Goal: Task Accomplishment & Management: Use online tool/utility

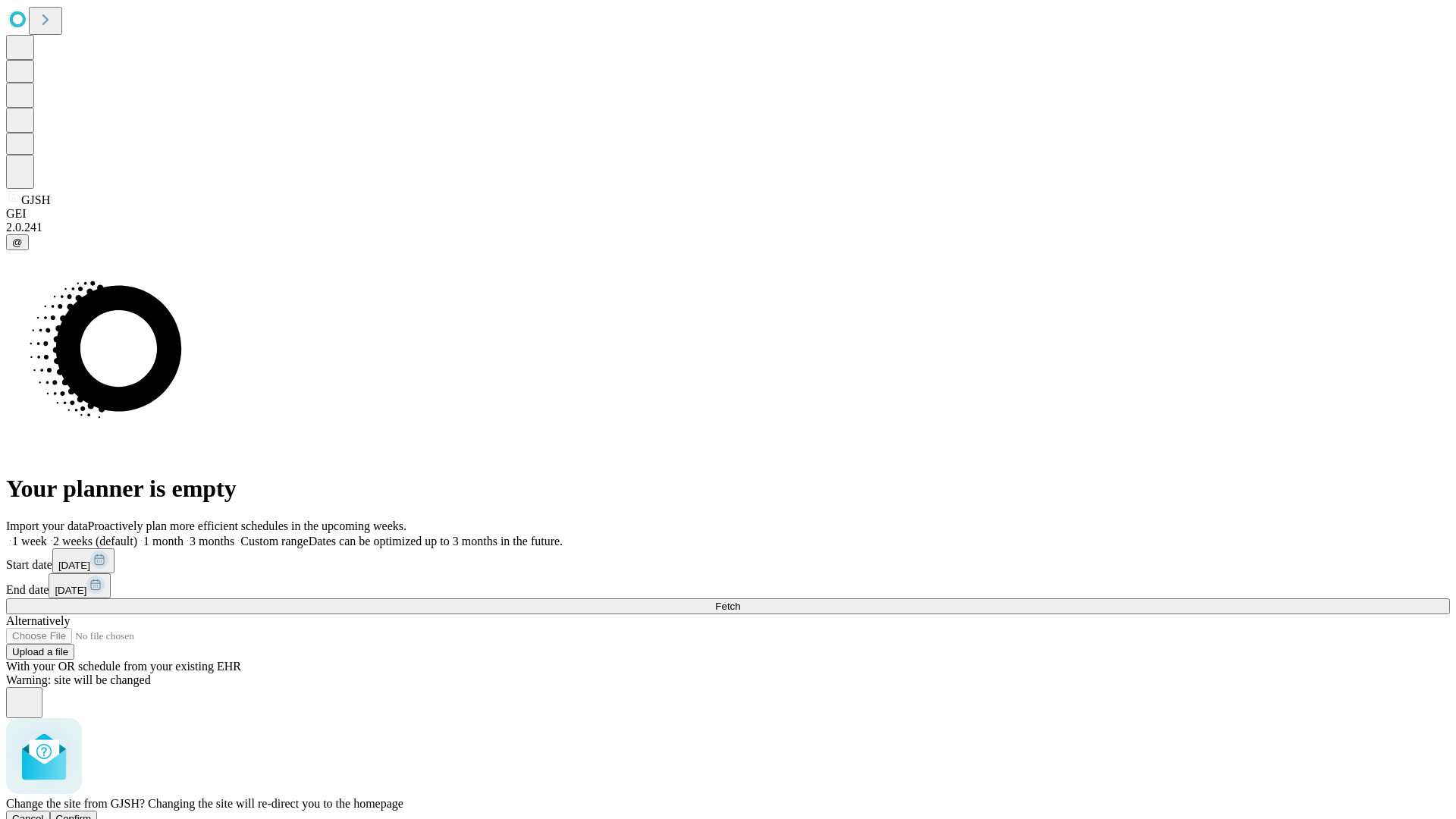
click at [92, 812] on span "Confirm" at bounding box center [74, 818] width 36 height 12
click at [183, 534] on label "1 month" at bounding box center [160, 540] width 46 height 13
click at [740, 601] on span "Fetch" at bounding box center [728, 606] width 25 height 12
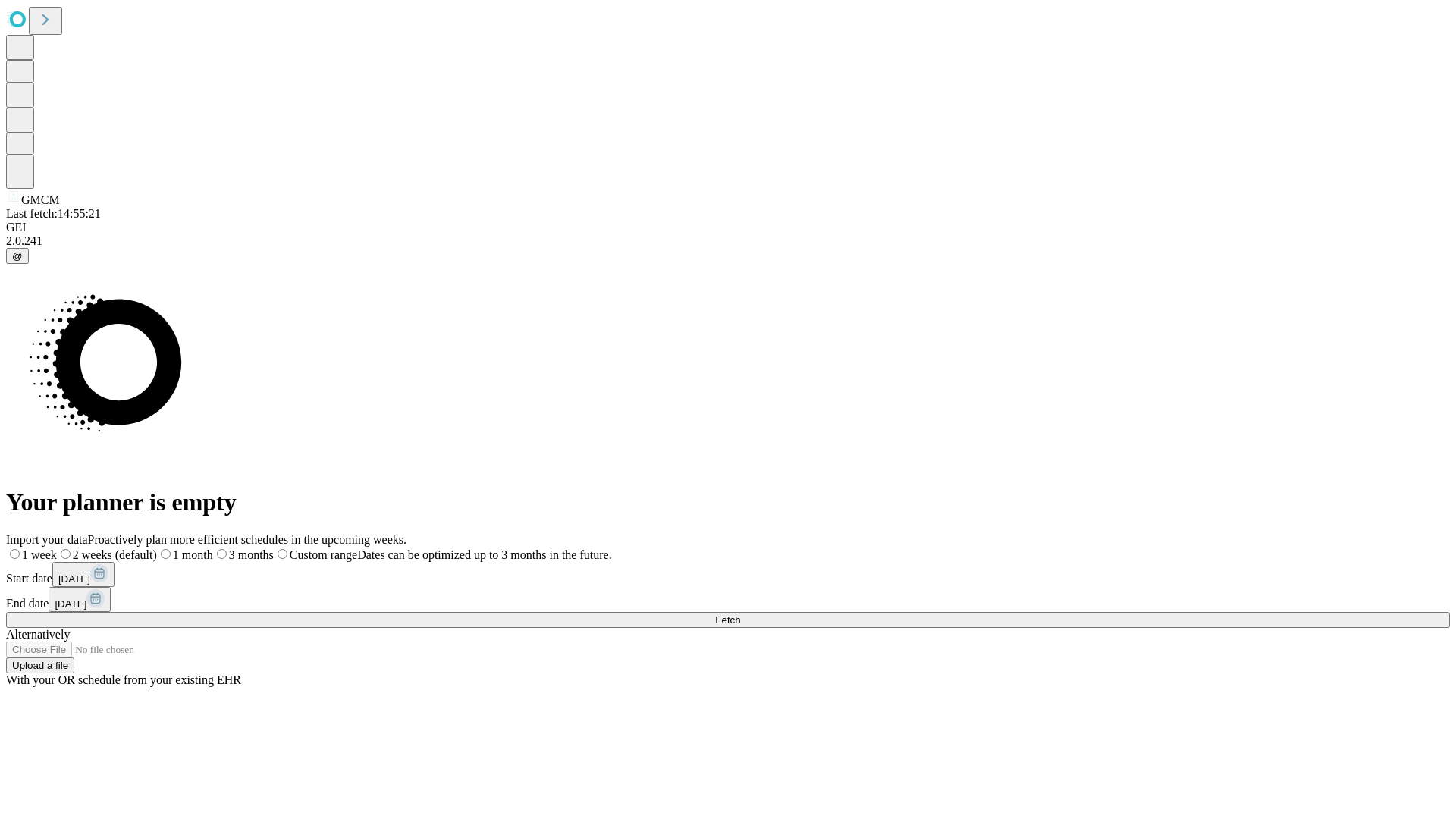
click at [213, 548] on label "1 month" at bounding box center [185, 554] width 57 height 13
click at [740, 614] on span "Fetch" at bounding box center [728, 620] width 25 height 12
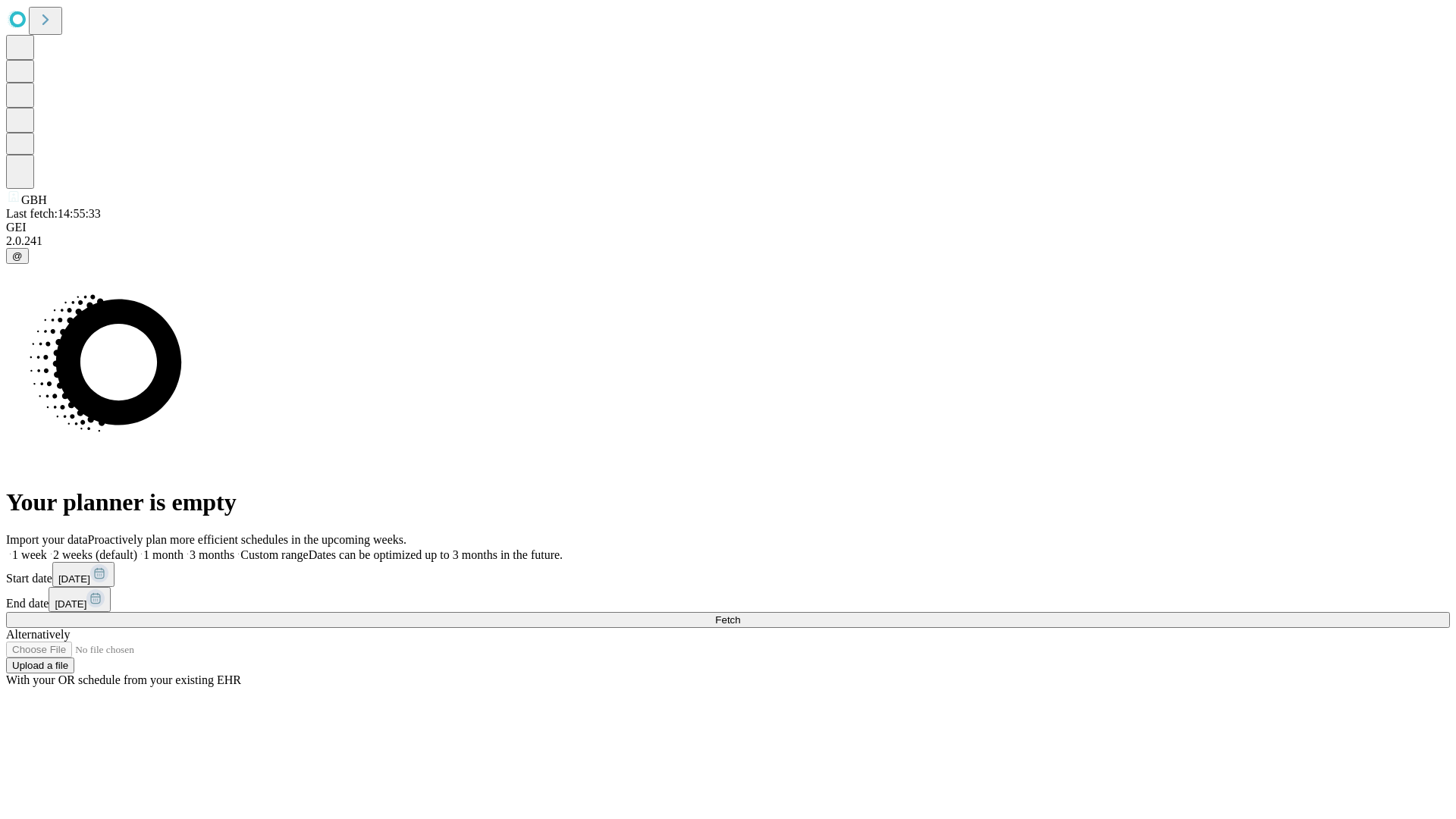
click at [183, 548] on label "1 month" at bounding box center [160, 554] width 46 height 13
click at [740, 614] on span "Fetch" at bounding box center [728, 620] width 25 height 12
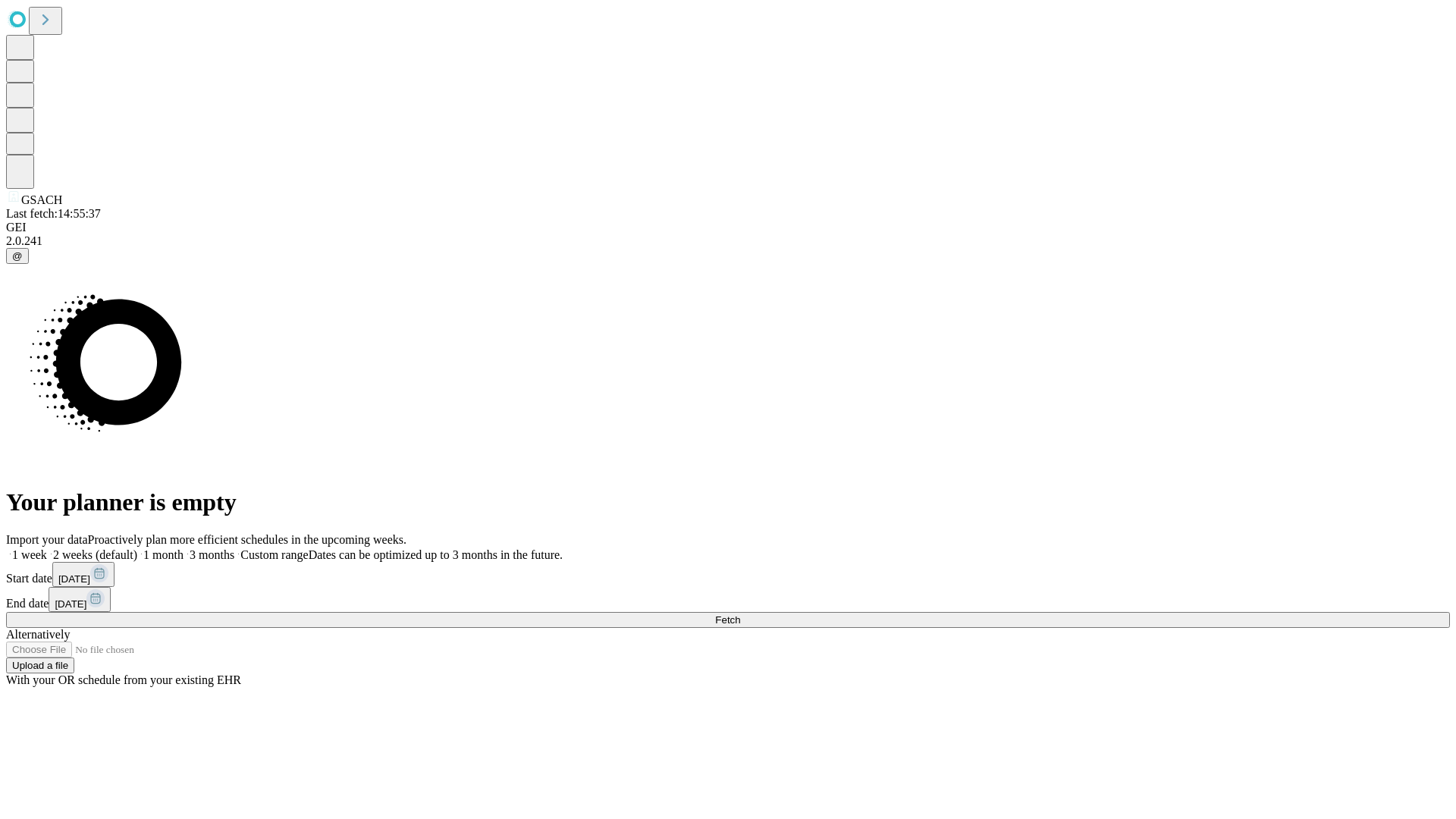
click at [183, 548] on label "1 month" at bounding box center [160, 554] width 46 height 13
click at [740, 614] on span "Fetch" at bounding box center [728, 620] width 25 height 12
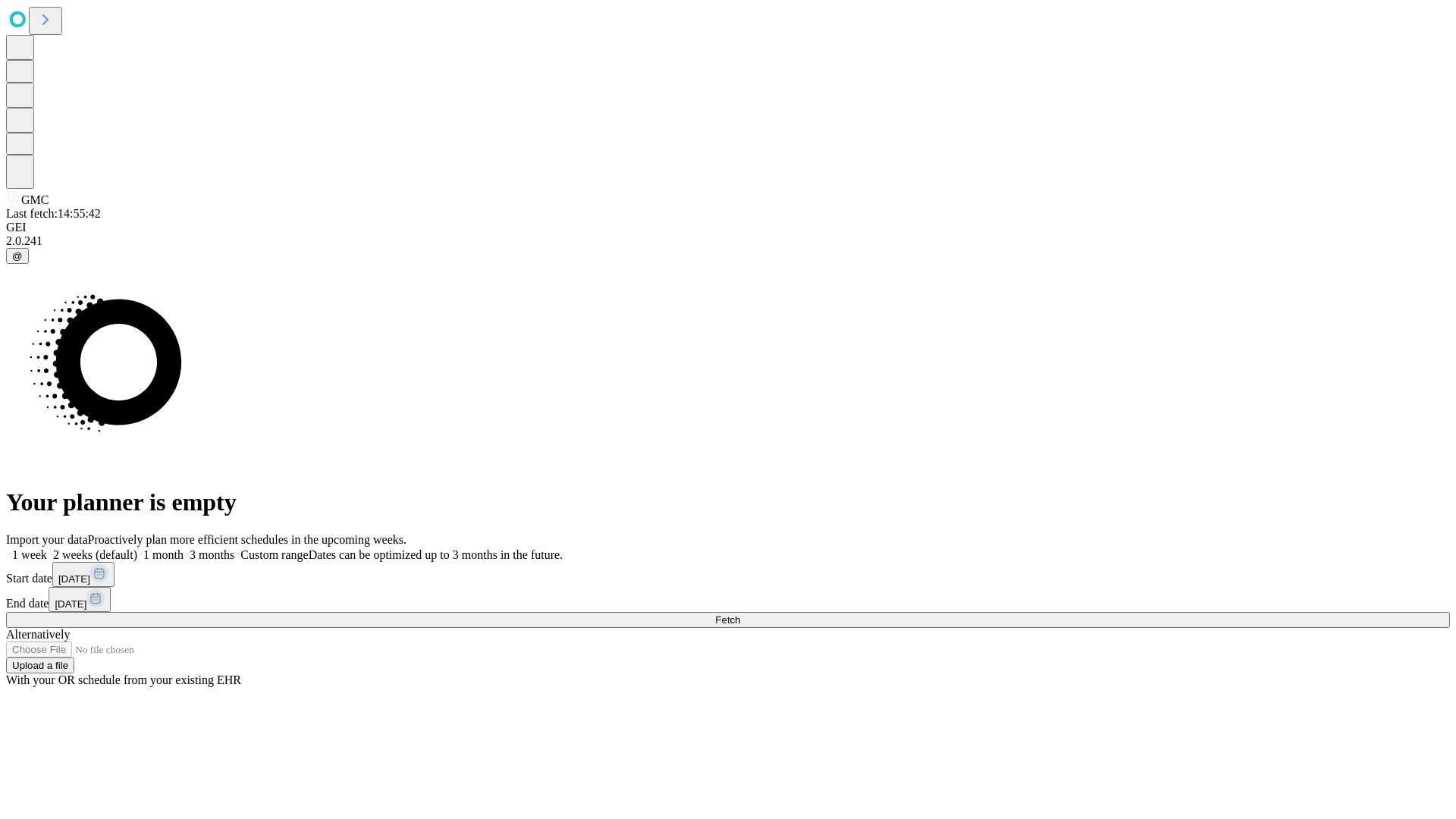
click at [183, 548] on label "1 month" at bounding box center [160, 554] width 46 height 13
click at [740, 614] on span "Fetch" at bounding box center [728, 620] width 25 height 12
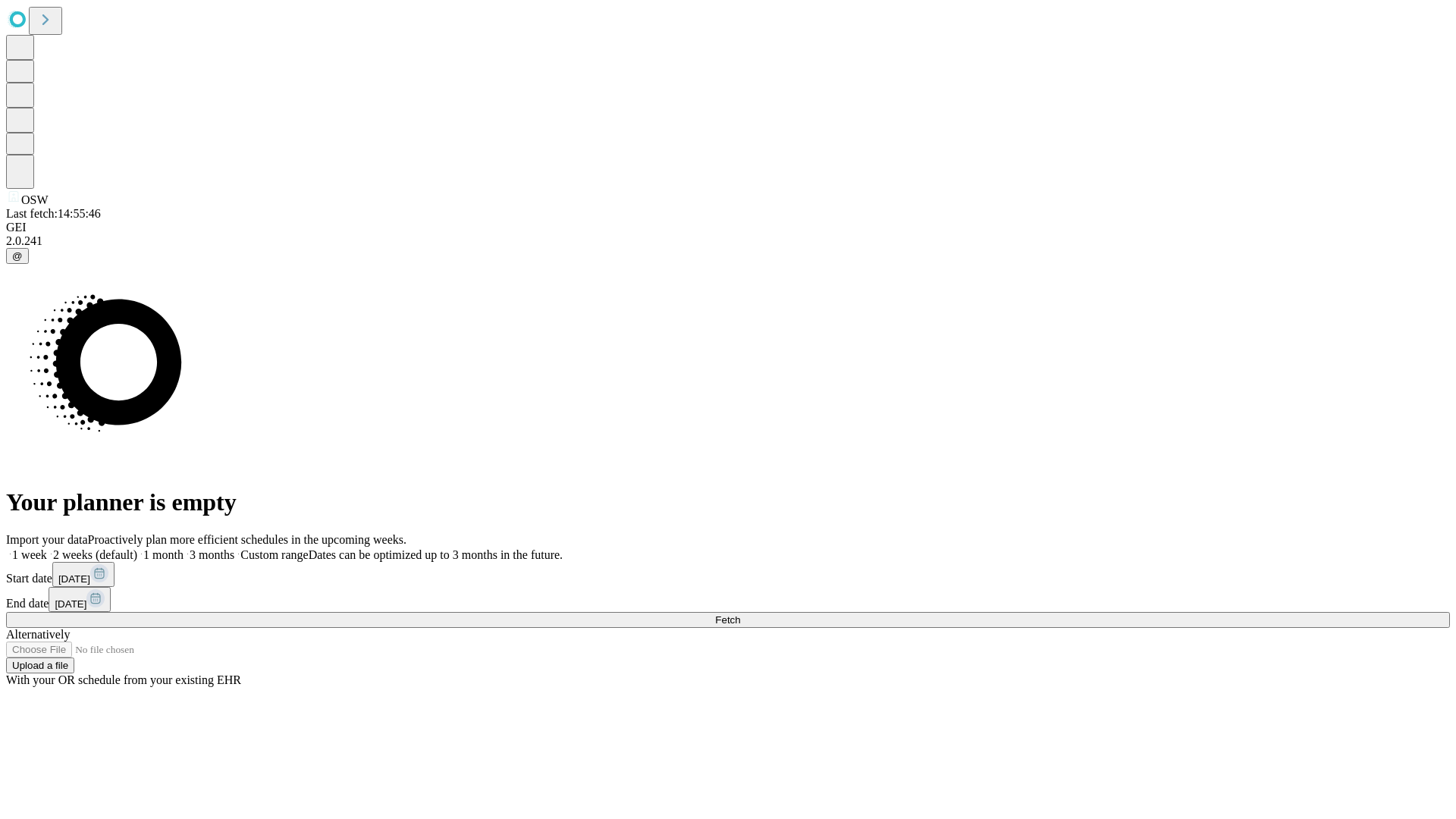
click at [740, 614] on span "Fetch" at bounding box center [728, 620] width 25 height 12
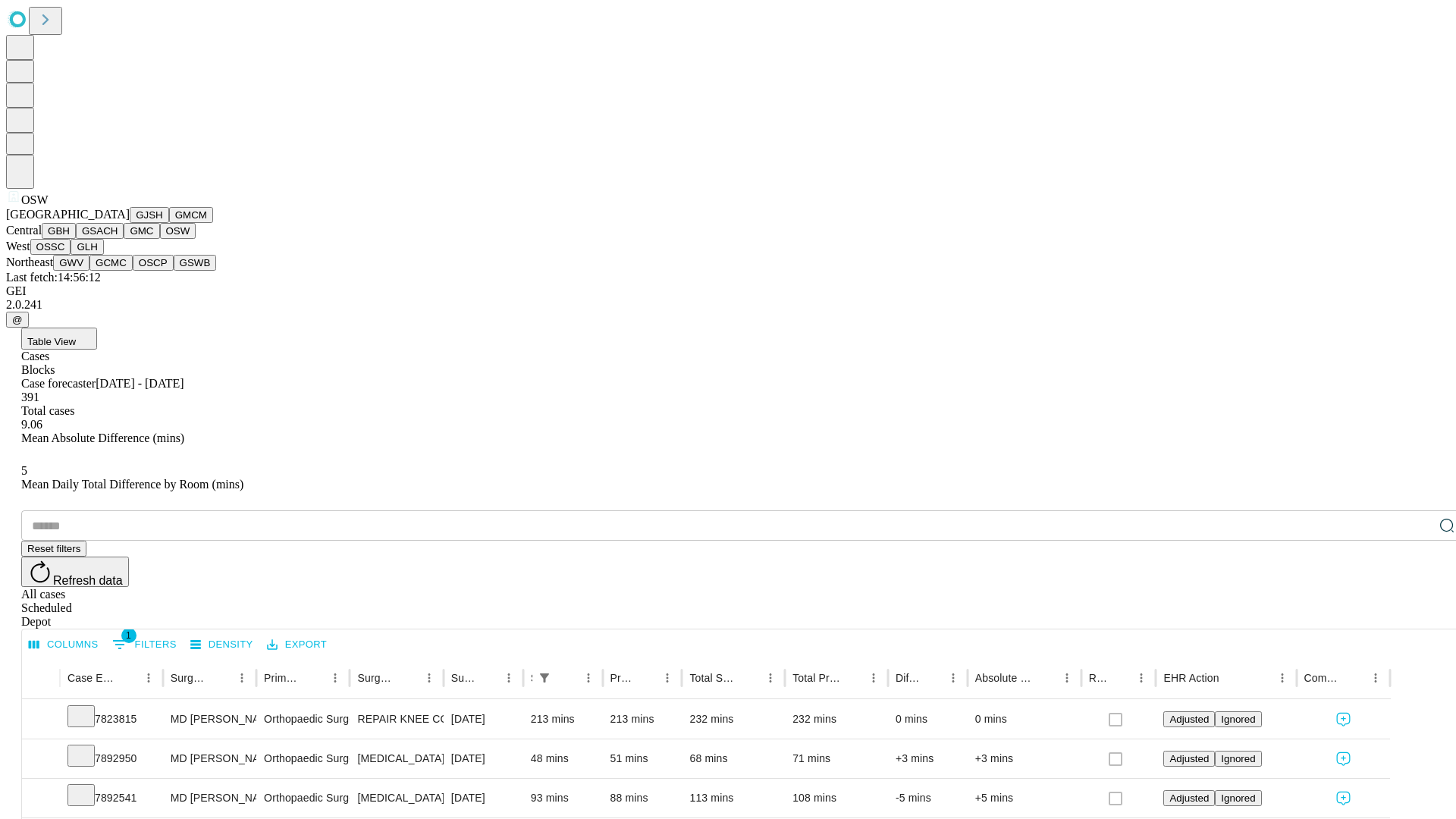
click at [71, 254] on button "OSSC" at bounding box center [51, 247] width 41 height 16
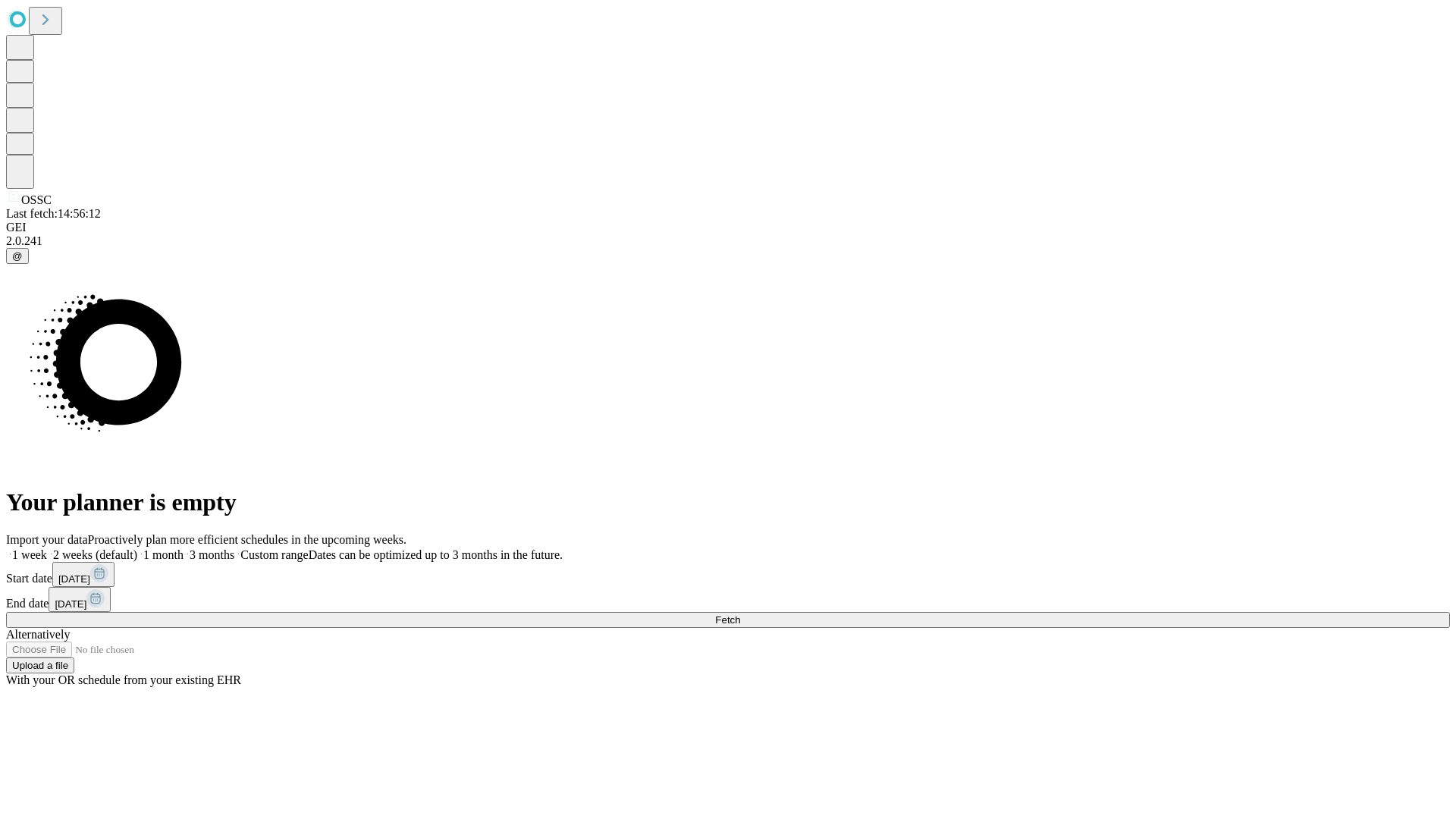
click at [183, 548] on label "1 month" at bounding box center [160, 554] width 46 height 13
click at [740, 614] on span "Fetch" at bounding box center [728, 620] width 25 height 12
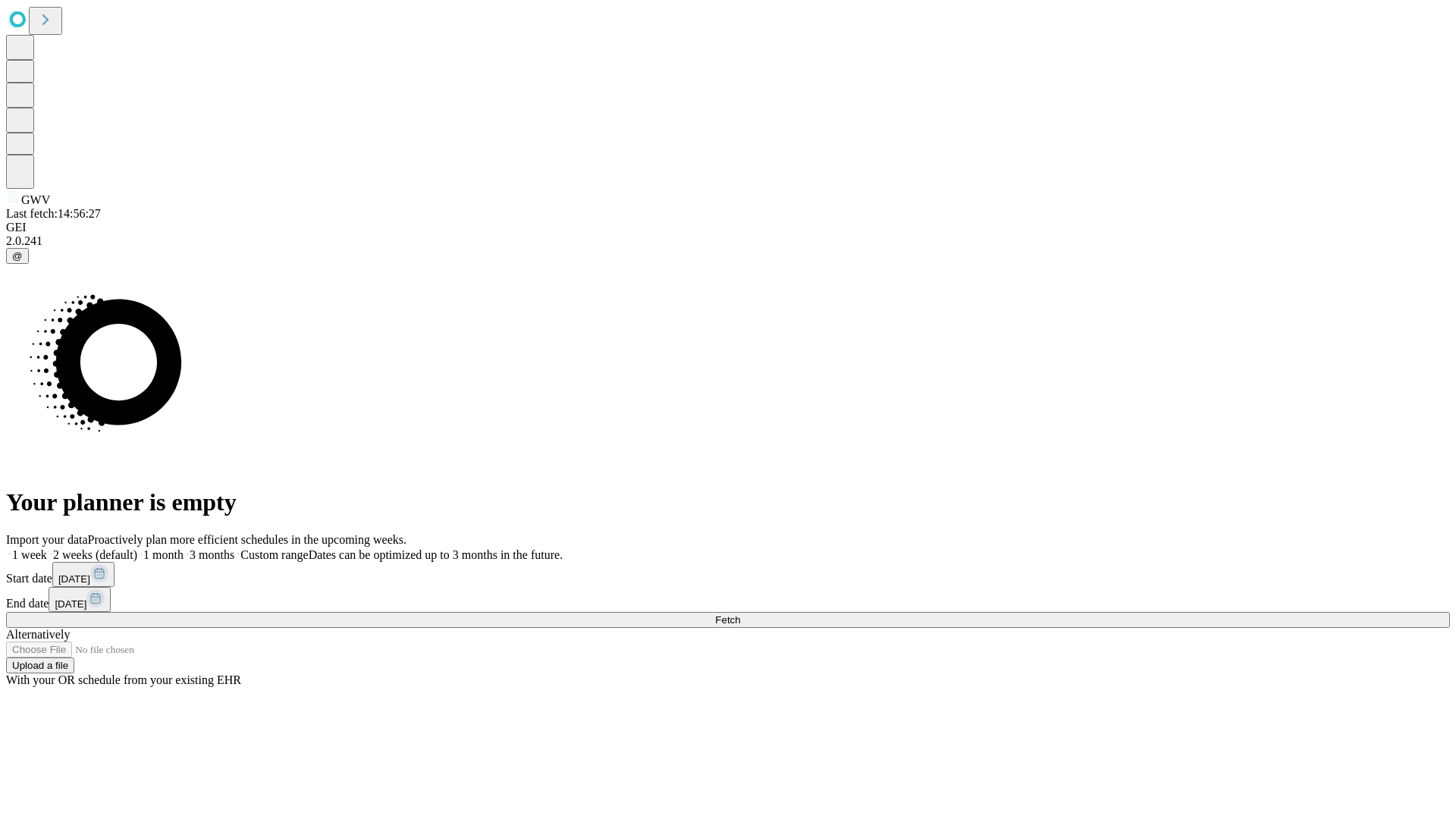
click at [183, 548] on label "1 month" at bounding box center [160, 554] width 46 height 13
click at [740, 614] on span "Fetch" at bounding box center [728, 620] width 25 height 12
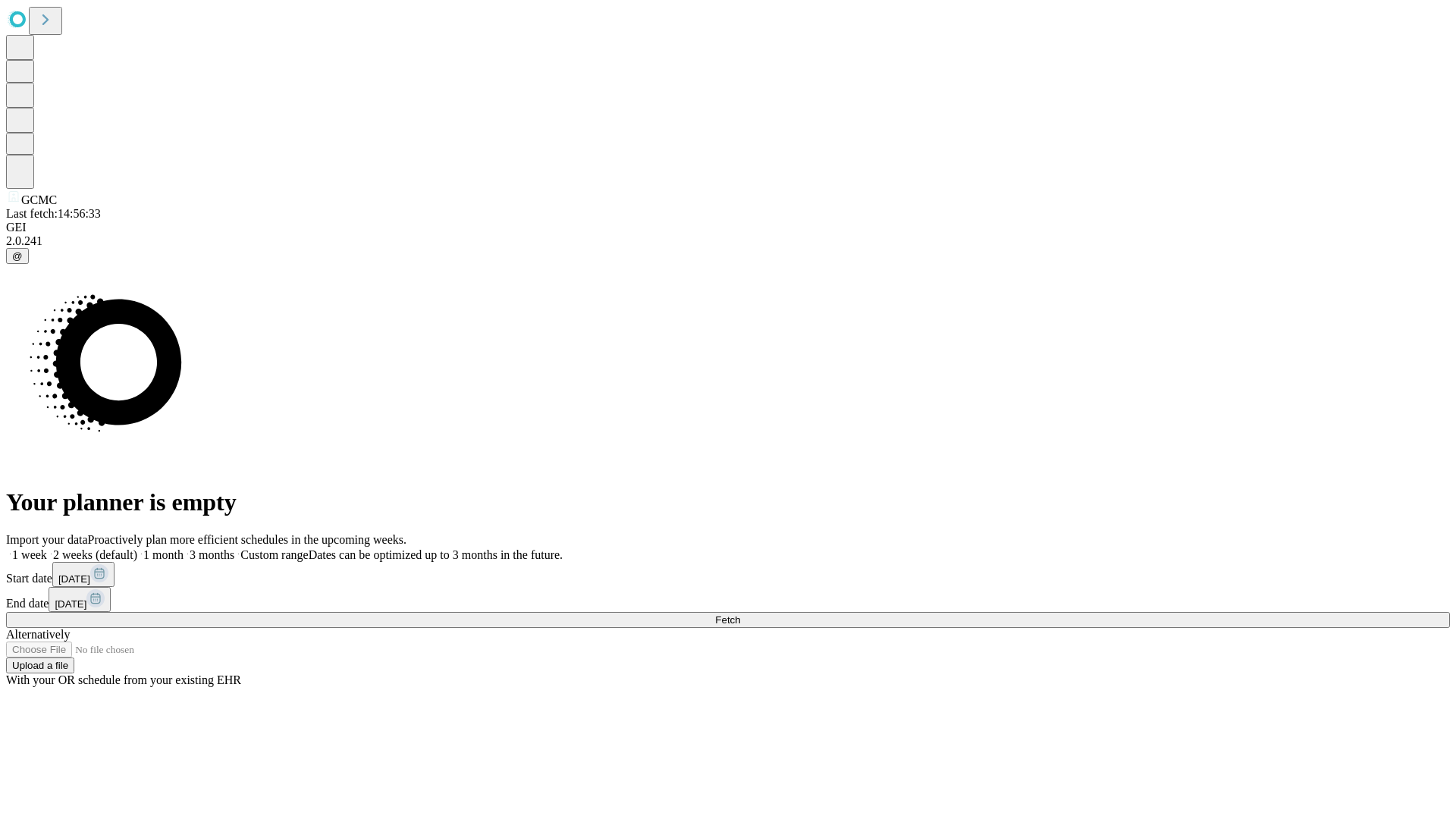
click at [183, 548] on label "1 month" at bounding box center [160, 554] width 46 height 13
click at [740, 614] on span "Fetch" at bounding box center [728, 620] width 25 height 12
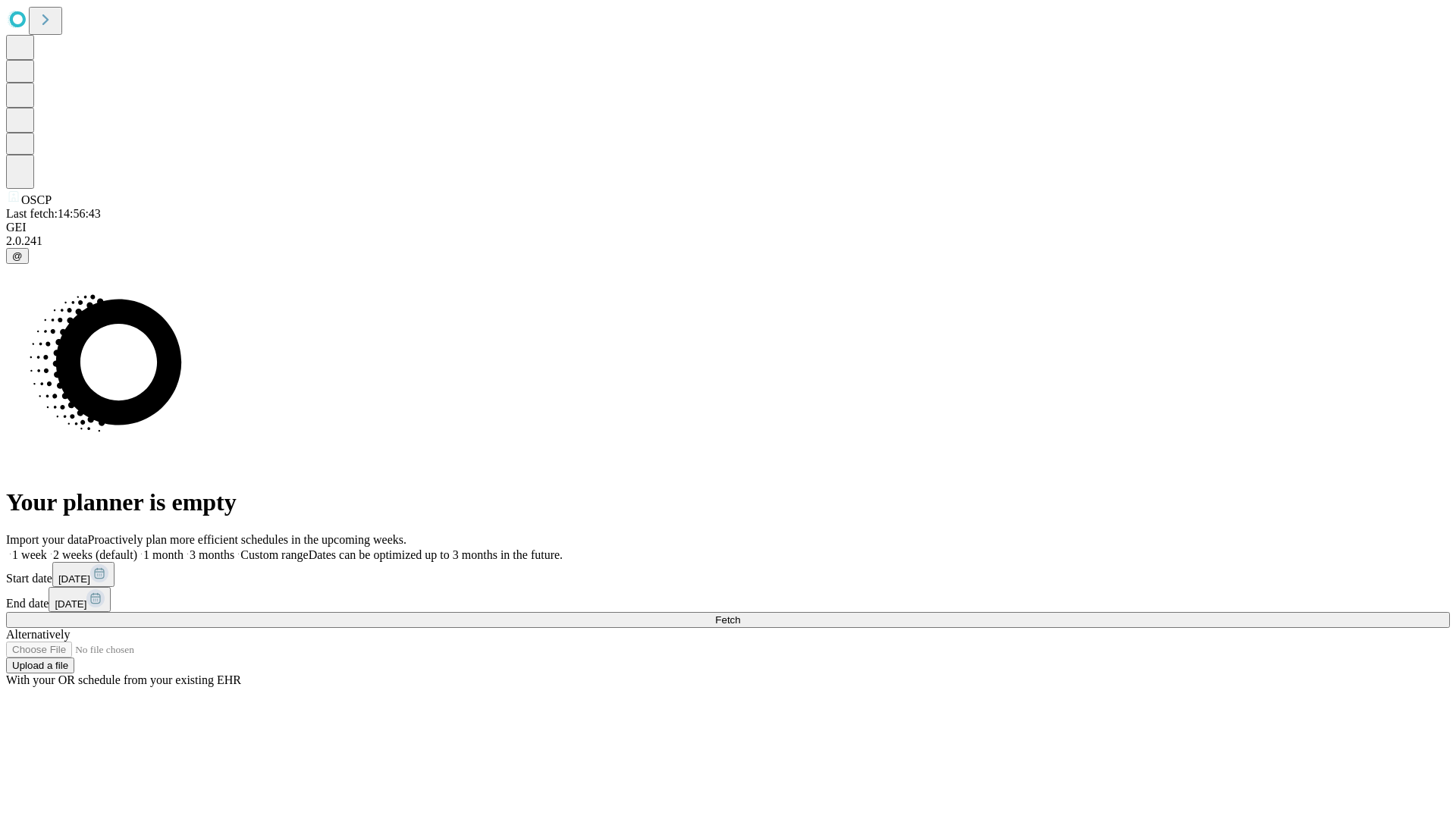
click at [183, 548] on label "1 month" at bounding box center [160, 554] width 46 height 13
click at [740, 614] on span "Fetch" at bounding box center [728, 620] width 25 height 12
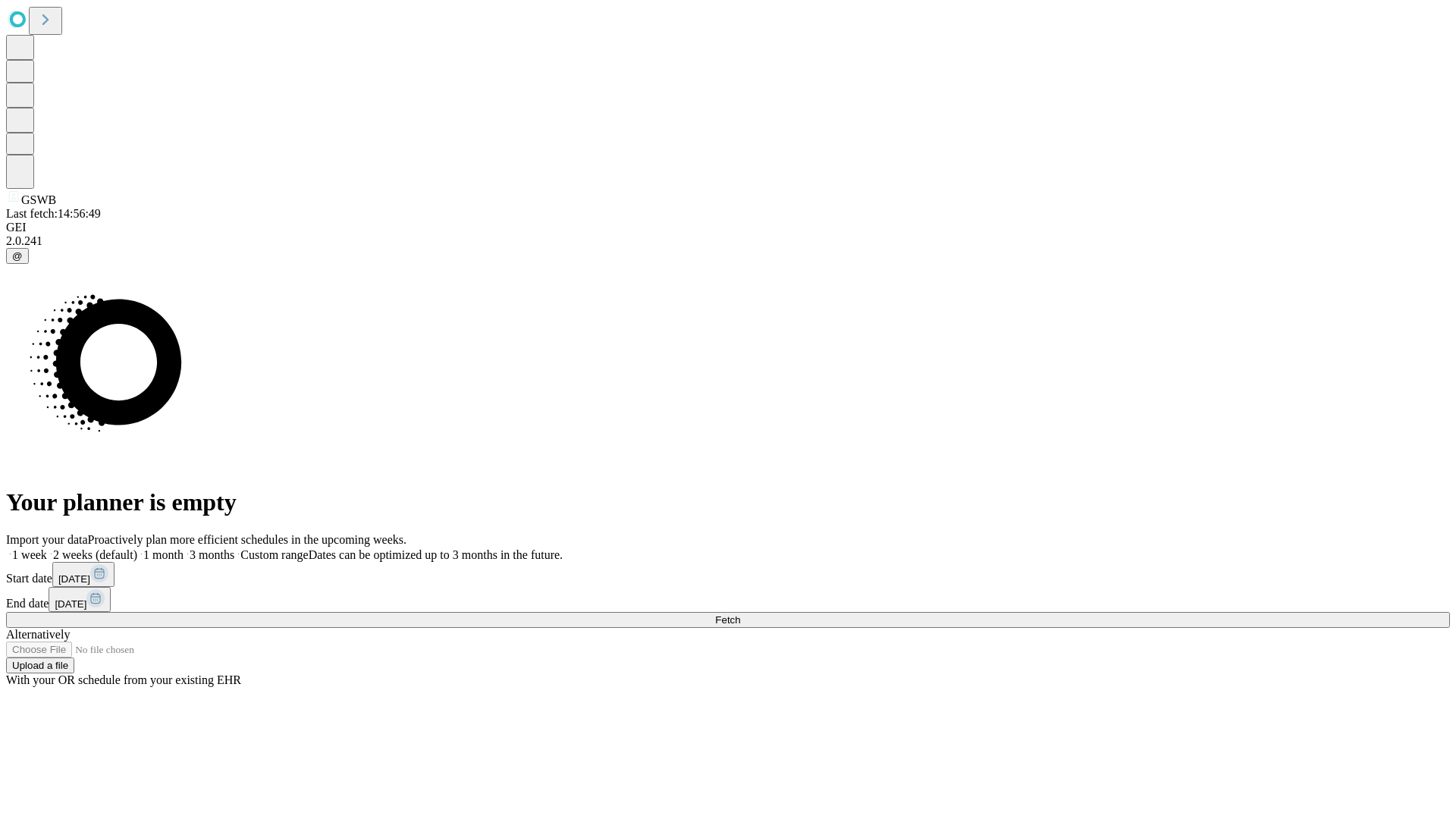
click at [740, 614] on span "Fetch" at bounding box center [728, 620] width 25 height 12
